Goal: Find specific page/section

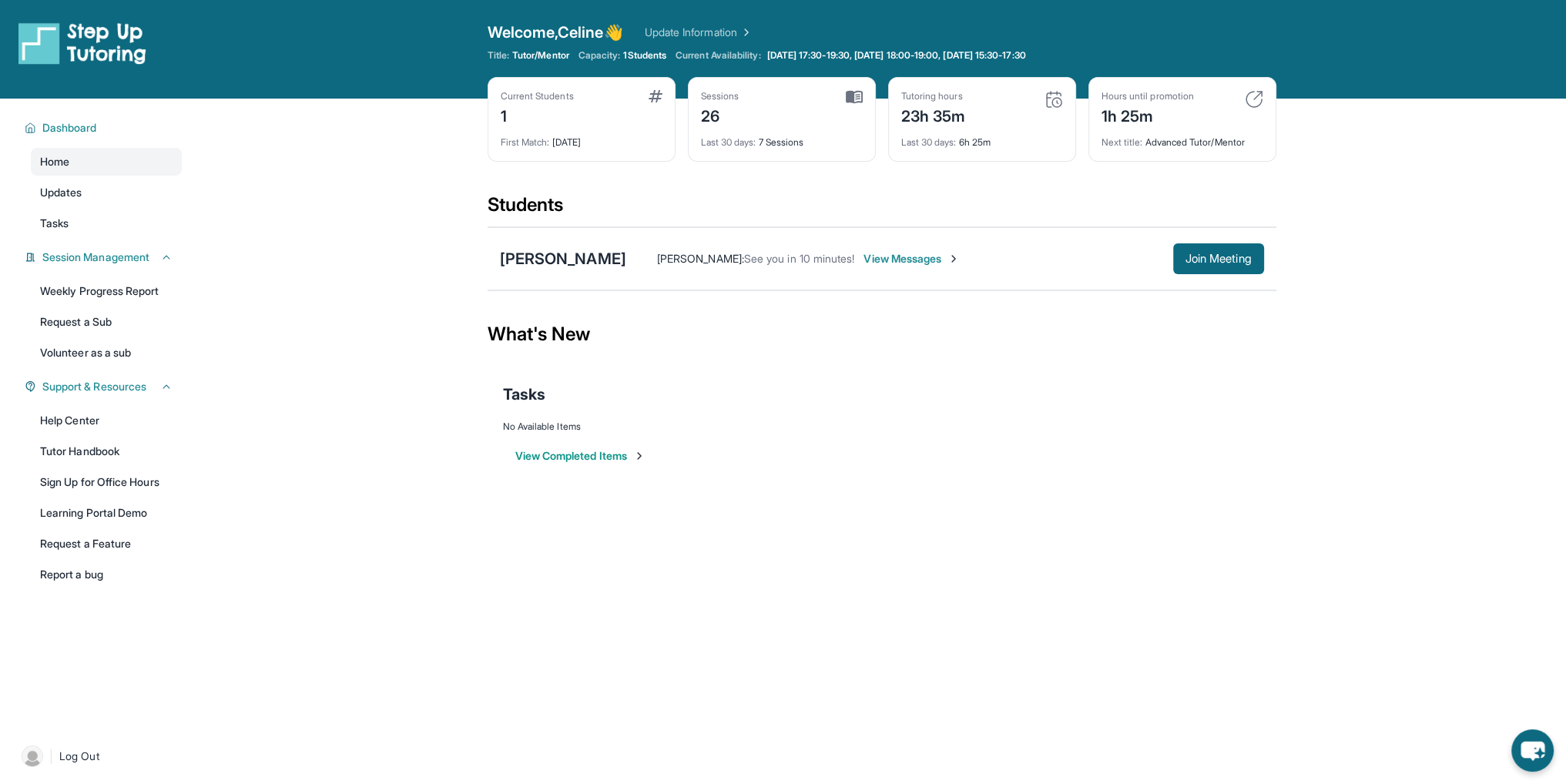
click at [1146, 147] on div "Next title : Advanced Tutor/Mentor" at bounding box center [1182, 137] width 162 height 22
click at [1204, 137] on div "Next title : Advanced Tutor/Mentor" at bounding box center [1182, 137] width 162 height 22
click at [1250, 93] on img at bounding box center [1253, 99] width 18 height 18
click at [111, 299] on link "Weekly Progress Report" at bounding box center [106, 290] width 151 height 28
click at [613, 29] on span "Welcome, Celine 👋" at bounding box center [555, 32] width 135 height 22
